Goal: Find specific page/section: Find specific page/section

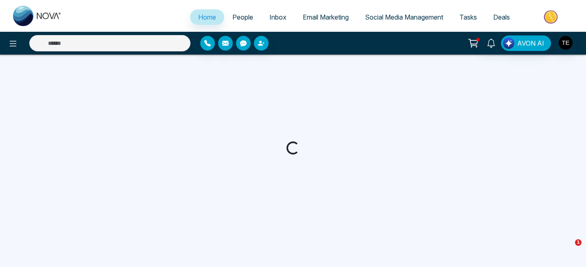
select select "*"
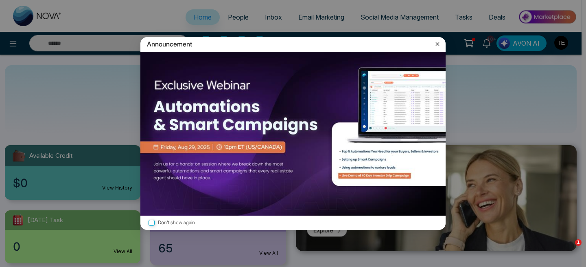
click at [436, 44] on icon at bounding box center [437, 44] width 8 height 8
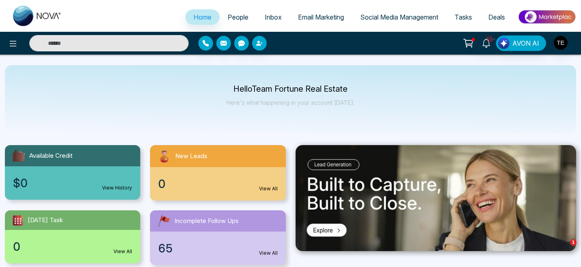
click at [234, 17] on span "People" at bounding box center [238, 17] width 21 height 8
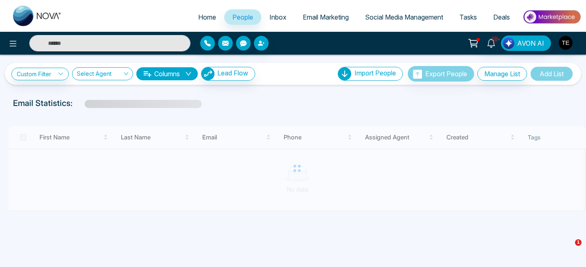
click at [135, 45] on input "text" at bounding box center [109, 43] width 161 height 16
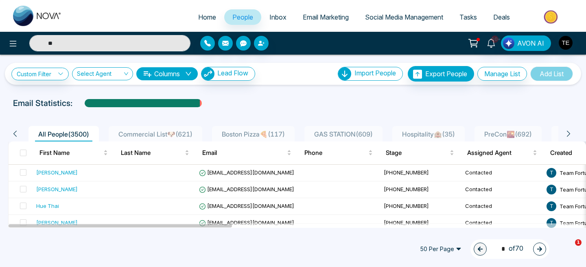
type input "*"
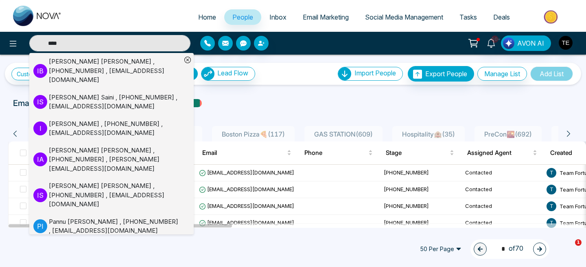
type input "****"
click at [110, 119] on div "[PERSON_NAME] , [PHONE_NUMBER] , [EMAIL_ADDRESS][DOMAIN_NAME]" at bounding box center [115, 128] width 133 height 18
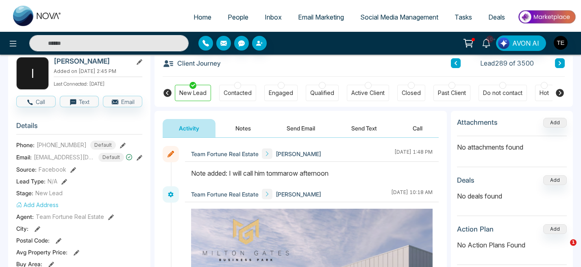
scroll to position [45, 0]
click at [139, 157] on icon at bounding box center [140, 157] width 6 height 6
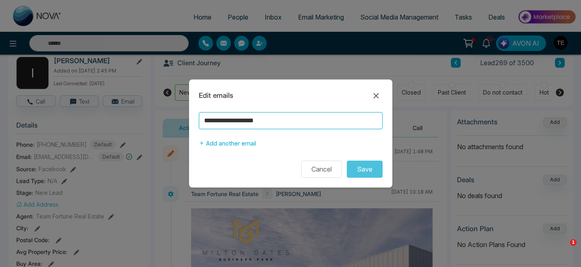
drag, startPoint x: 280, startPoint y: 120, endPoint x: 184, endPoint y: 116, distance: 95.3
click at [184, 116] on div "**********" at bounding box center [290, 133] width 581 height 267
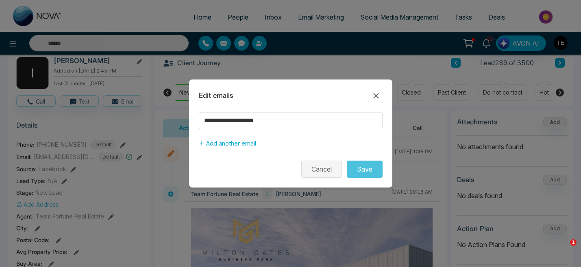
click at [333, 170] on button "Cancel" at bounding box center [322, 168] width 41 height 17
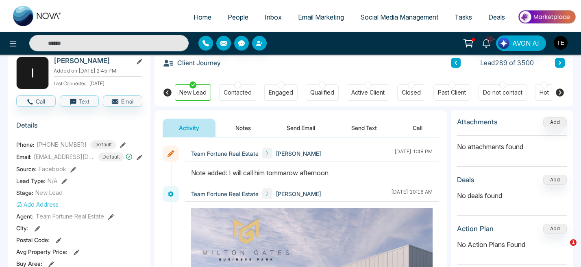
click at [103, 43] on input "text" at bounding box center [109, 43] width 160 height 16
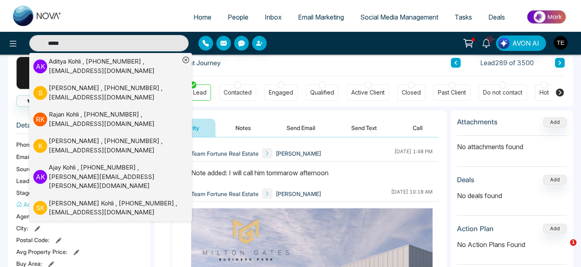
type input "*****"
click at [117, 68] on div "[PERSON_NAME] , [PHONE_NUMBER] , [EMAIL_ADDRESS][DOMAIN_NAME]" at bounding box center [114, 66] width 131 height 18
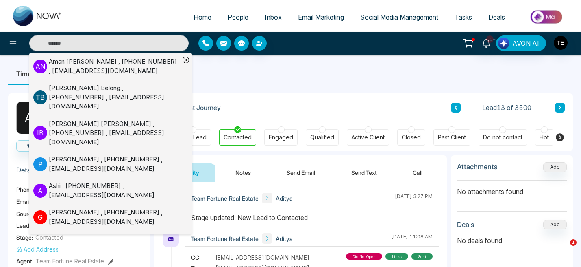
click at [244, 67] on ul "Timeline Tasks and Appointments" at bounding box center [290, 74] width 565 height 22
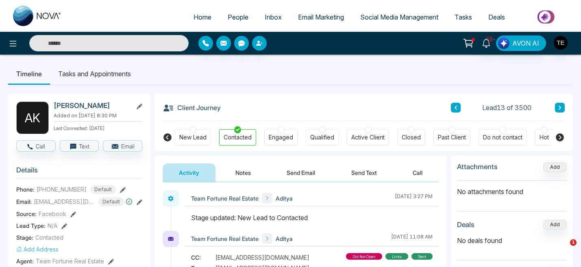
click at [139, 203] on icon at bounding box center [140, 202] width 6 height 6
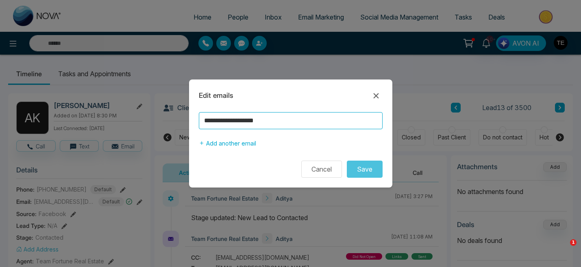
drag, startPoint x: 275, startPoint y: 119, endPoint x: 187, endPoint y: 118, distance: 88.3
click at [187, 119] on div "**********" at bounding box center [290, 133] width 581 height 267
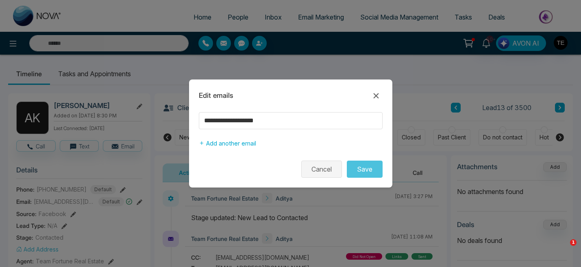
click at [322, 170] on button "Cancel" at bounding box center [322, 168] width 41 height 17
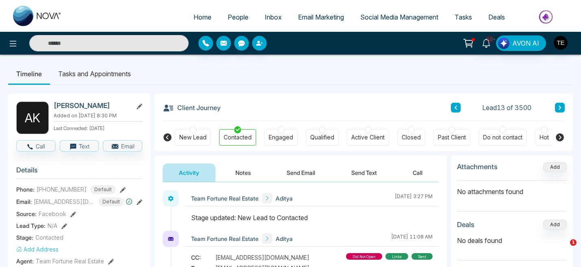
drag, startPoint x: 310, startPoint y: 217, endPoint x: 286, endPoint y: 216, distance: 23.2
click at [286, 216] on div "Stage updated: New Lead to Contacted" at bounding box center [312, 217] width 242 height 10
drag, startPoint x: 239, startPoint y: 218, endPoint x: 330, endPoint y: 220, distance: 90.8
click at [330, 220] on div "Stage updated: New Lead to Contacted" at bounding box center [312, 217] width 242 height 10
click at [200, 17] on span "Home" at bounding box center [203, 17] width 18 height 8
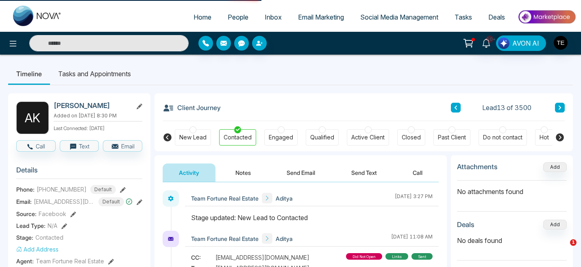
select select "*"
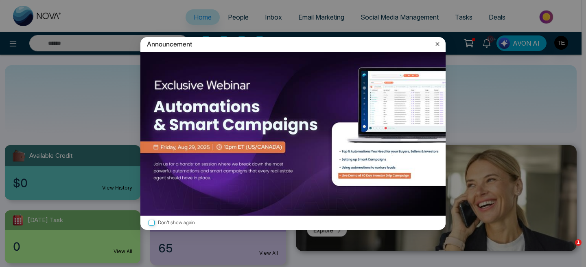
click at [437, 45] on icon at bounding box center [437, 44] width 8 height 8
